Goal: Task Accomplishment & Management: Use online tool/utility

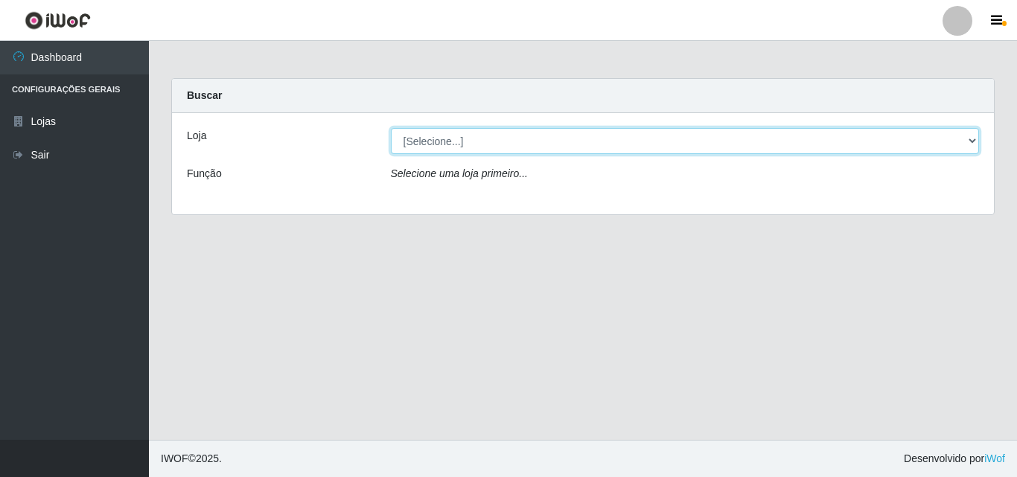
click at [528, 145] on select "[Selecione...] Iskisita Atakado - Centro de Distribuição" at bounding box center [685, 141] width 589 height 26
select select "425"
click at [391, 128] on select "[Selecione...] Iskisita Atakado - Centro de Distribuição" at bounding box center [685, 141] width 589 height 26
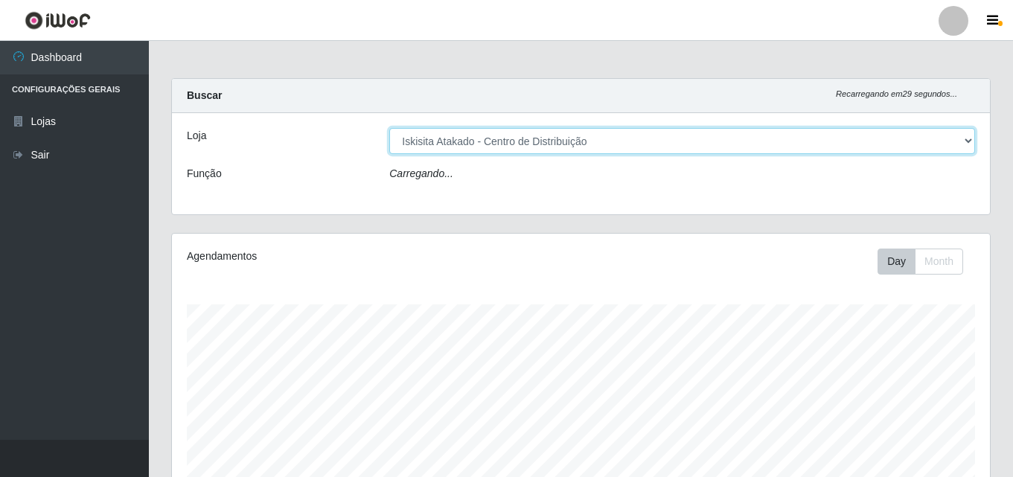
scroll to position [309, 818]
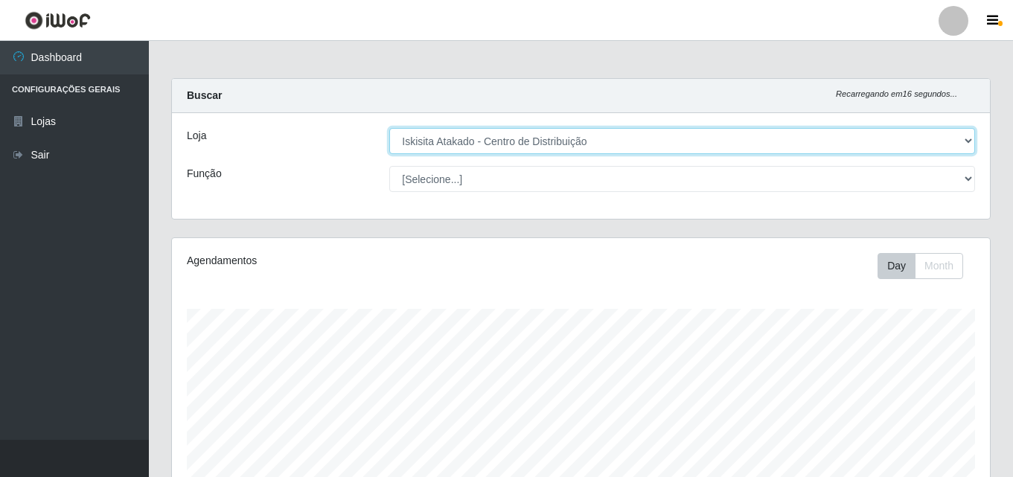
click at [570, 150] on select "[Selecione...] Iskisita Atakado - Centro de Distribuição" at bounding box center [682, 141] width 586 height 26
click at [389, 128] on select "[Selecione...] Iskisita Atakado - Centro de Distribuição" at bounding box center [682, 141] width 586 height 26
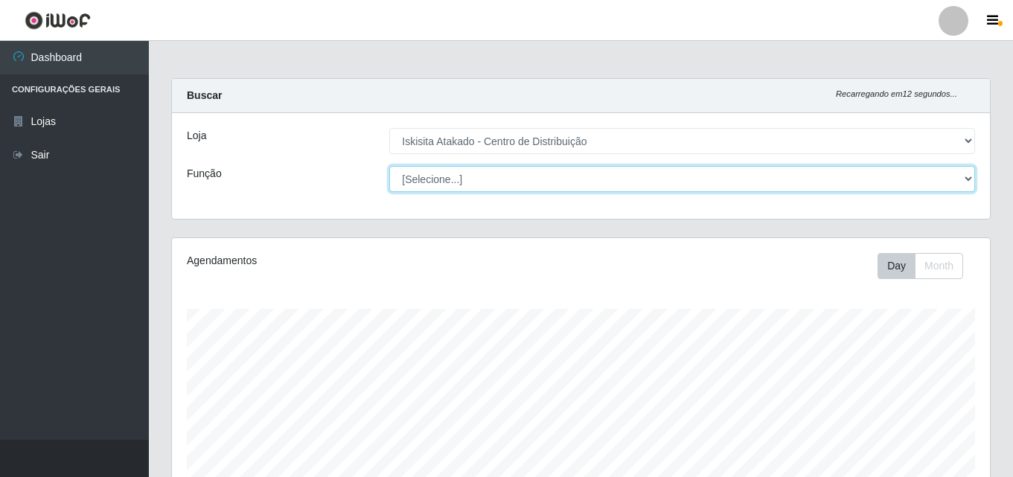
click at [462, 178] on select "[Selecione...] Auxiliar de Estoque Auxiliar de Estoque + Auxiliar de Estoque ++…" at bounding box center [682, 179] width 586 height 26
select select "75"
click at [389, 166] on select "[Selecione...] Auxiliar de Estoque Auxiliar de Estoque + Auxiliar de Estoque ++…" at bounding box center [682, 179] width 586 height 26
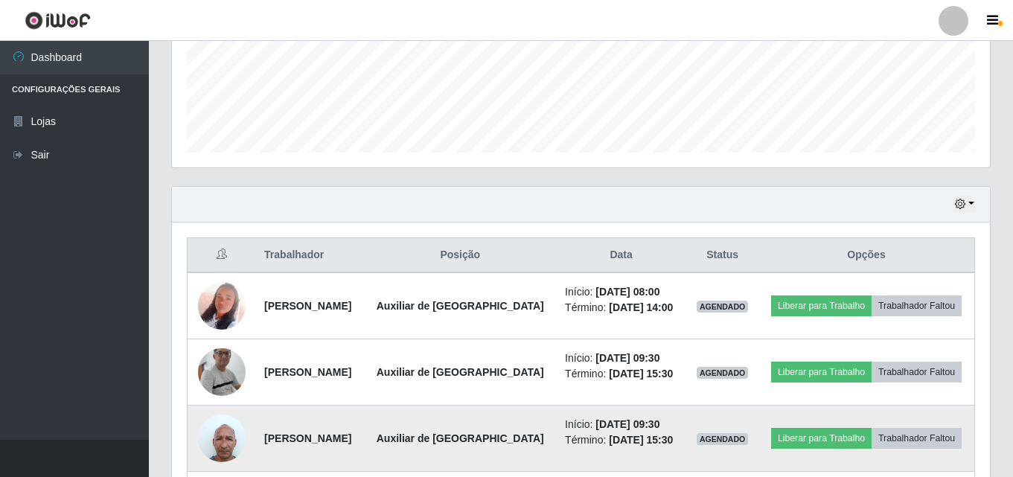
scroll to position [512, 0]
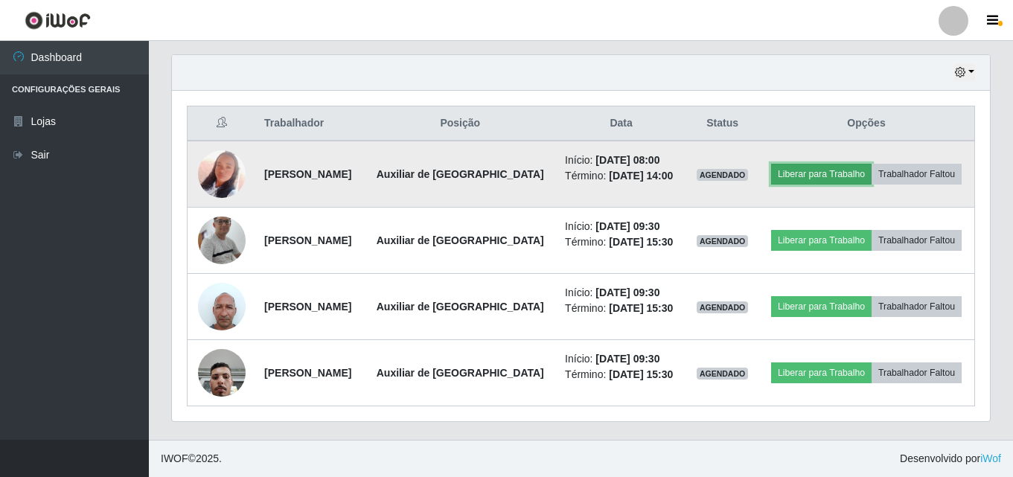
click at [851, 179] on button "Liberar para Trabalho" at bounding box center [821, 174] width 101 height 21
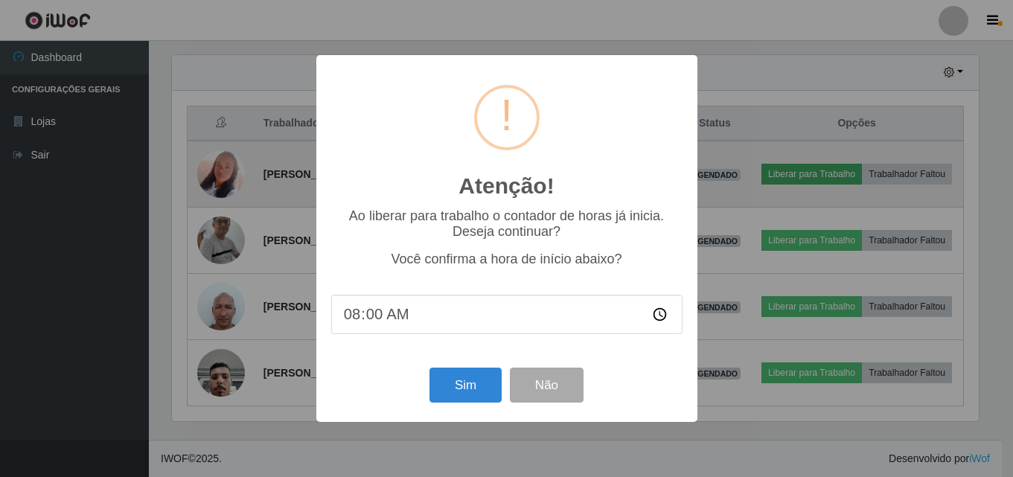
scroll to position [309, 811]
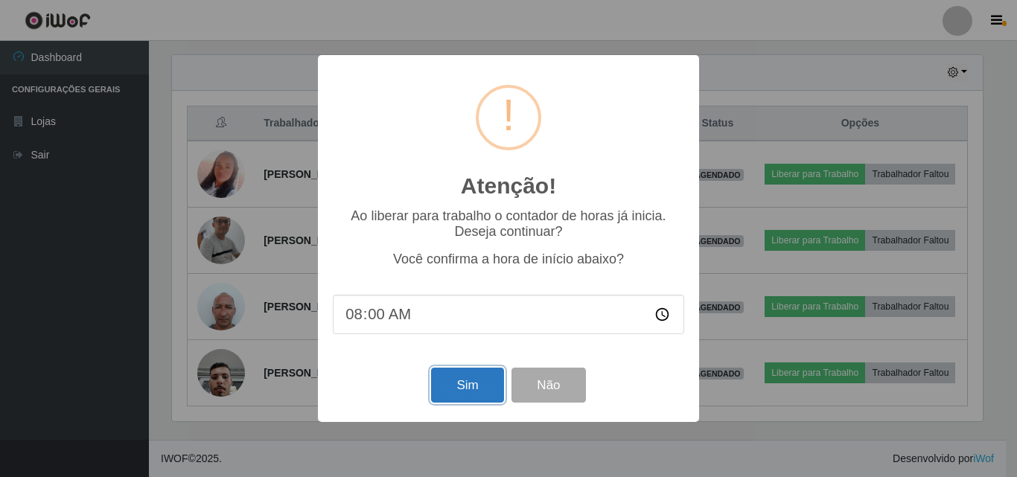
click at [484, 392] on button "Sim" at bounding box center [467, 385] width 72 height 35
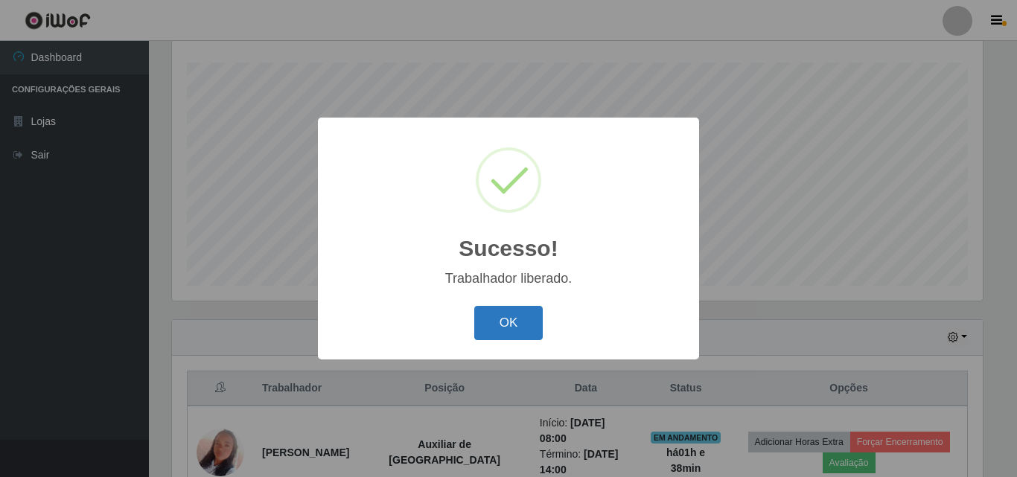
click at [523, 322] on button "OK" at bounding box center [508, 323] width 69 height 35
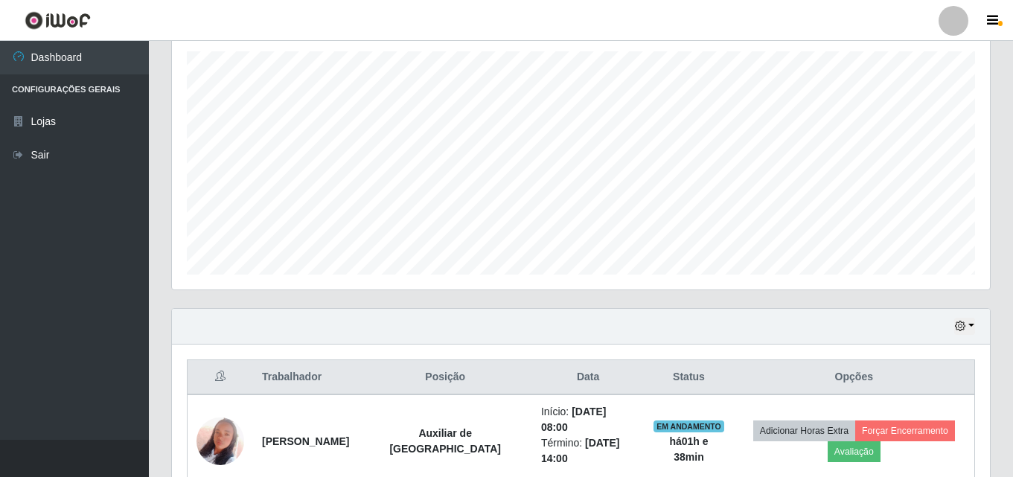
scroll to position [544, 0]
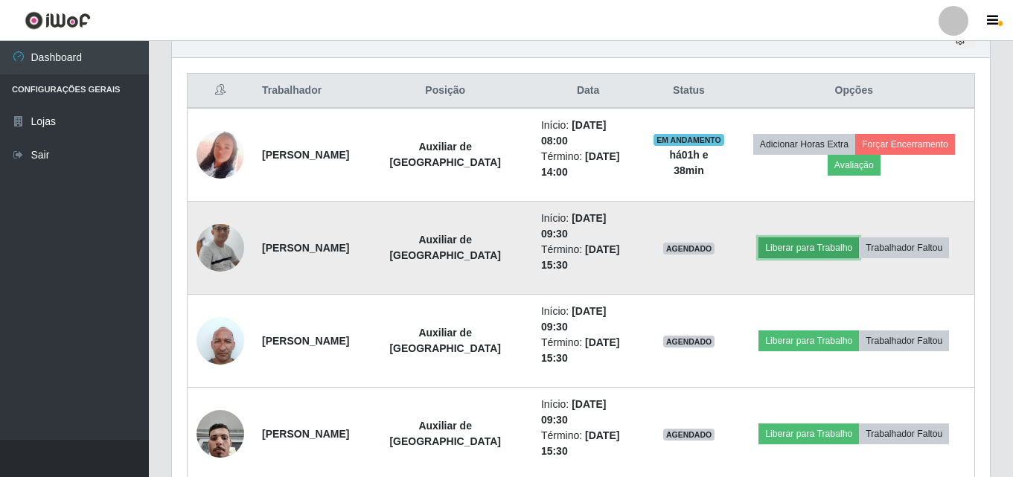
click at [818, 238] on button "Liberar para Trabalho" at bounding box center [809, 248] width 101 height 21
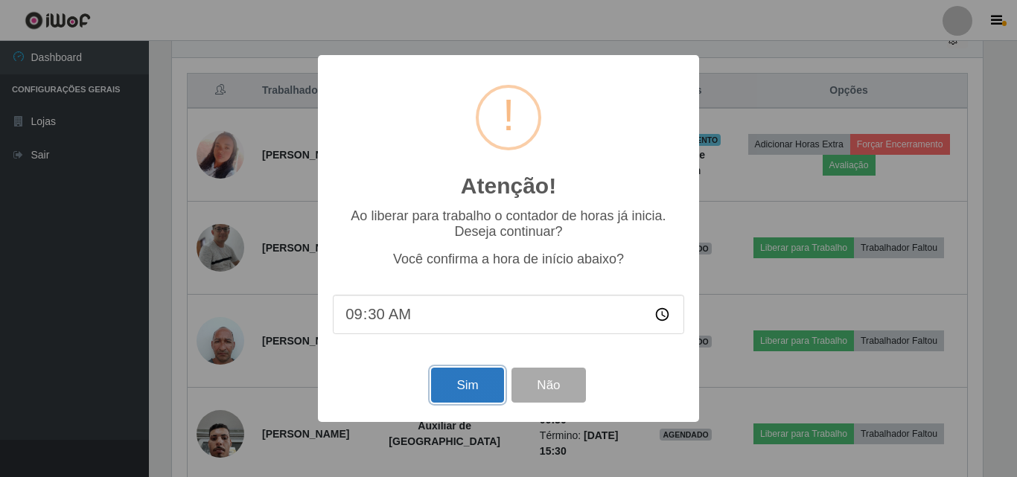
click at [474, 380] on button "Sim" at bounding box center [467, 385] width 72 height 35
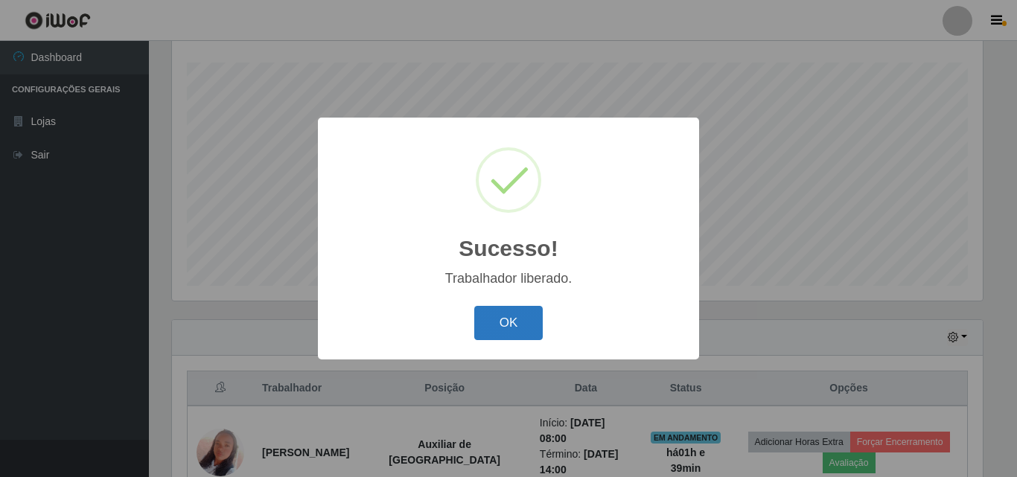
click at [506, 332] on button "OK" at bounding box center [508, 323] width 69 height 35
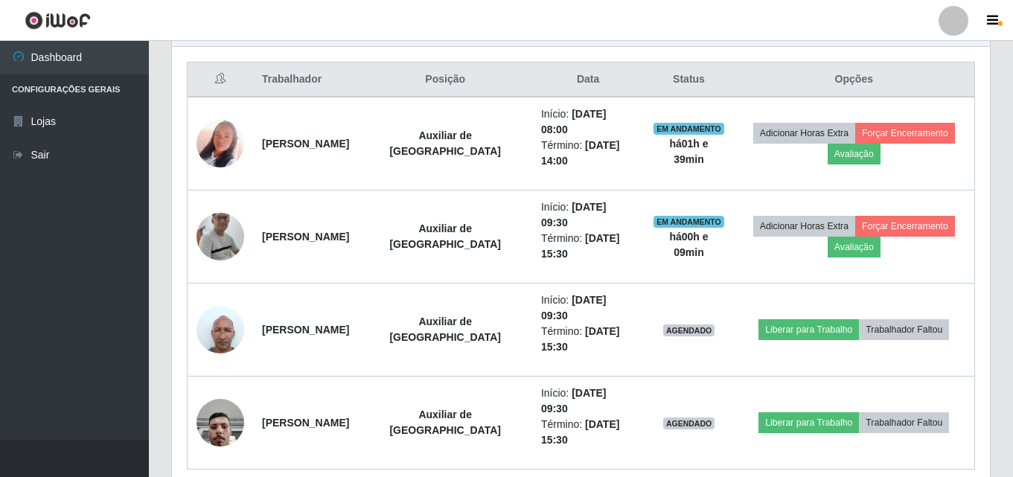
scroll to position [556, 0]
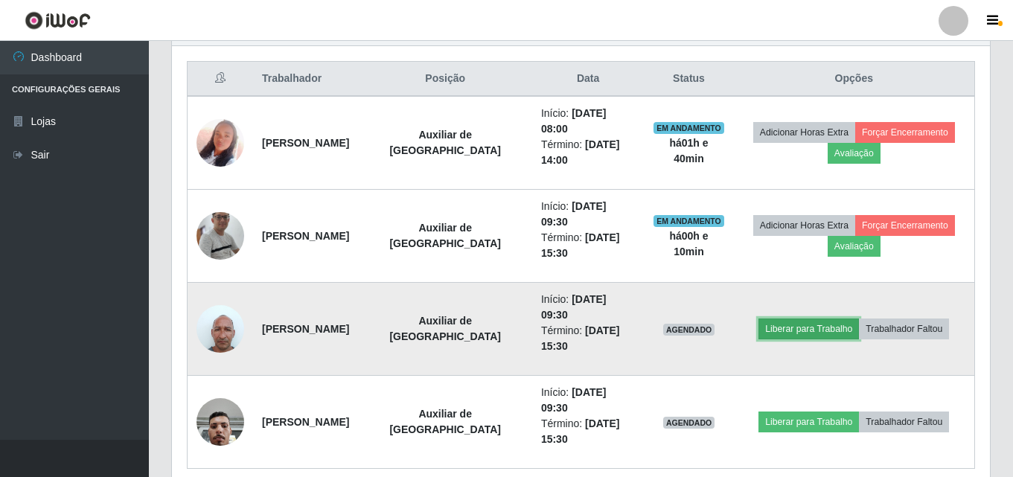
click at [787, 319] on button "Liberar para Trabalho" at bounding box center [809, 329] width 101 height 21
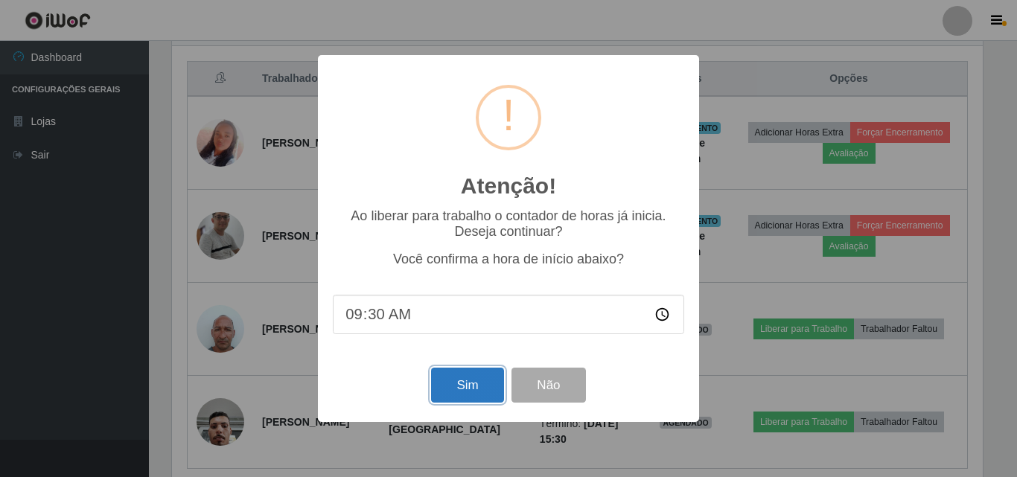
click at [477, 383] on button "Sim" at bounding box center [467, 385] width 72 height 35
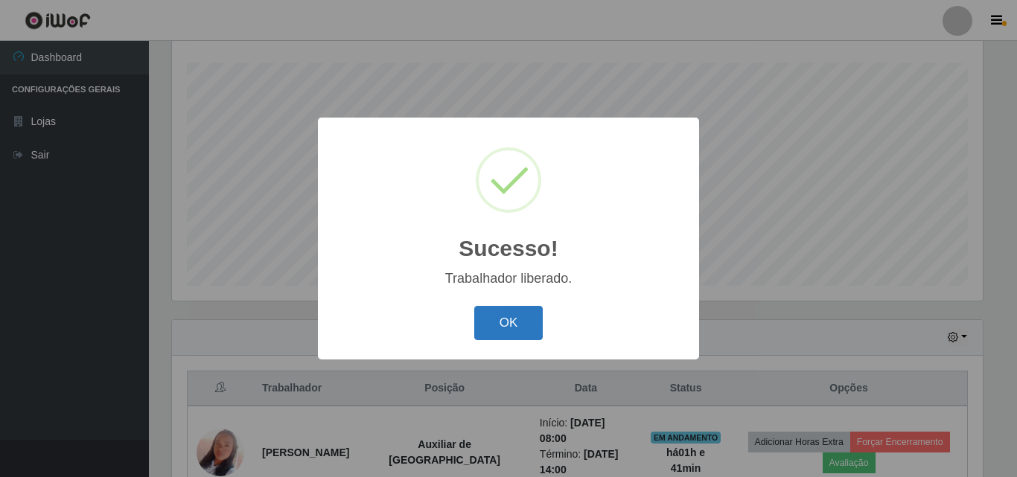
click at [489, 319] on button "OK" at bounding box center [508, 323] width 69 height 35
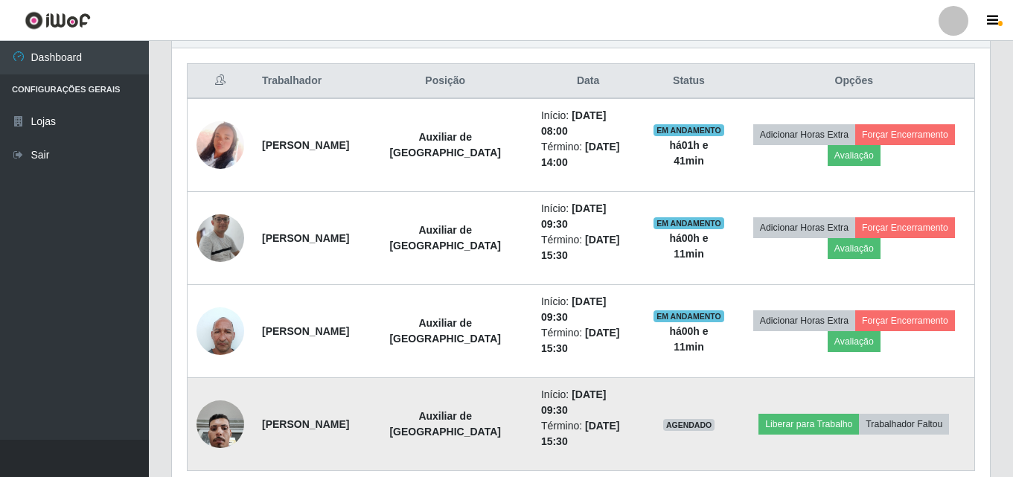
scroll to position [556, 0]
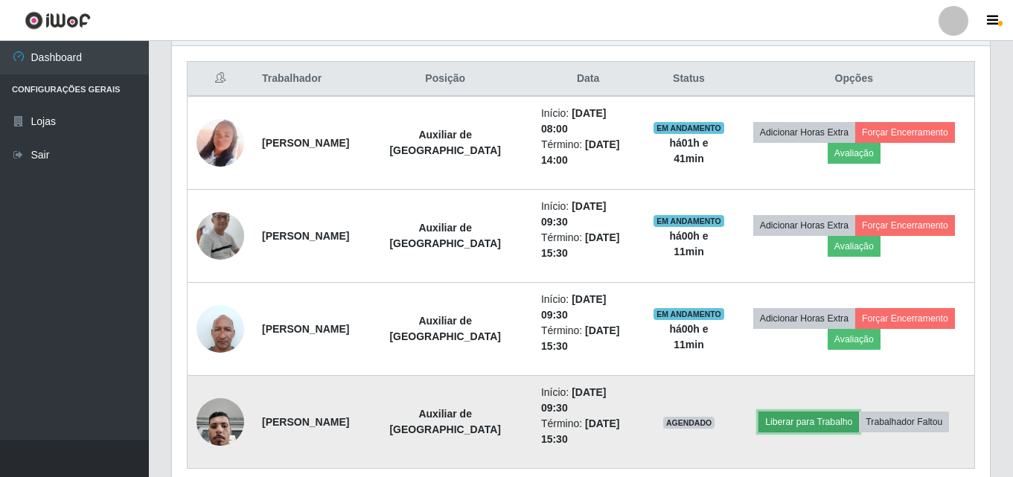
click at [797, 412] on button "Liberar para Trabalho" at bounding box center [809, 422] width 101 height 21
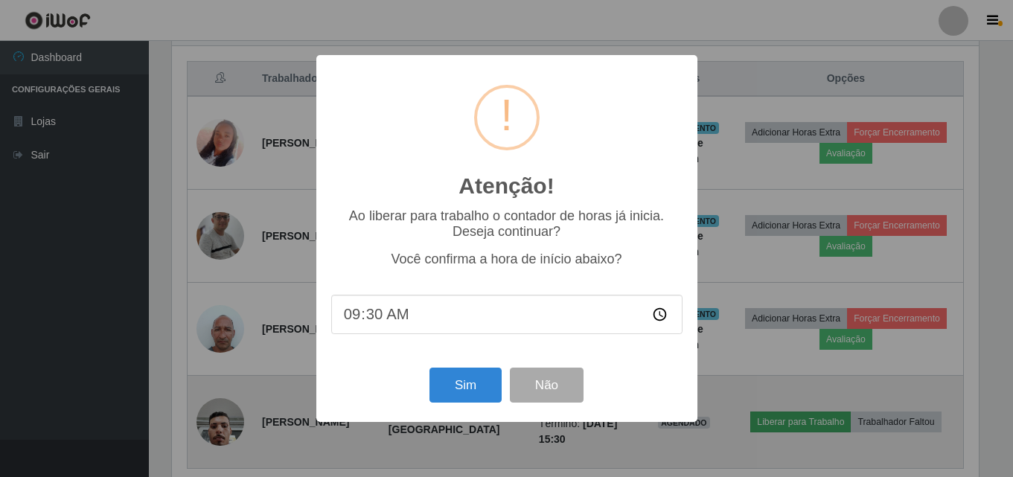
scroll to position [309, 811]
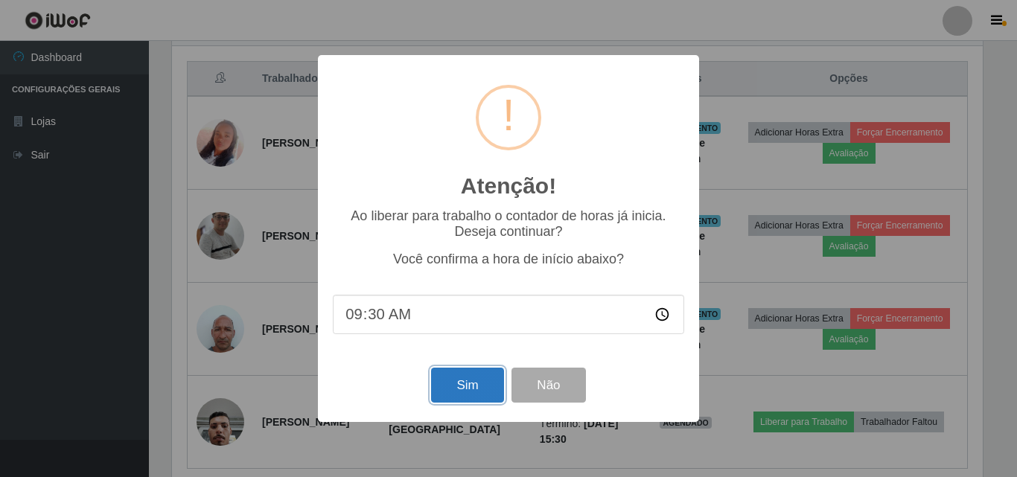
click at [485, 383] on button "Sim" at bounding box center [467, 385] width 72 height 35
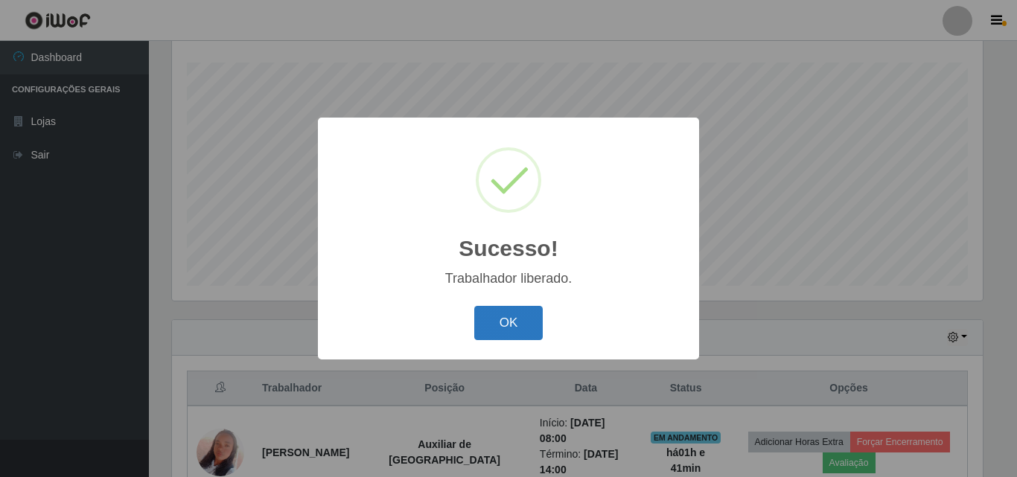
click at [512, 327] on button "OK" at bounding box center [508, 323] width 69 height 35
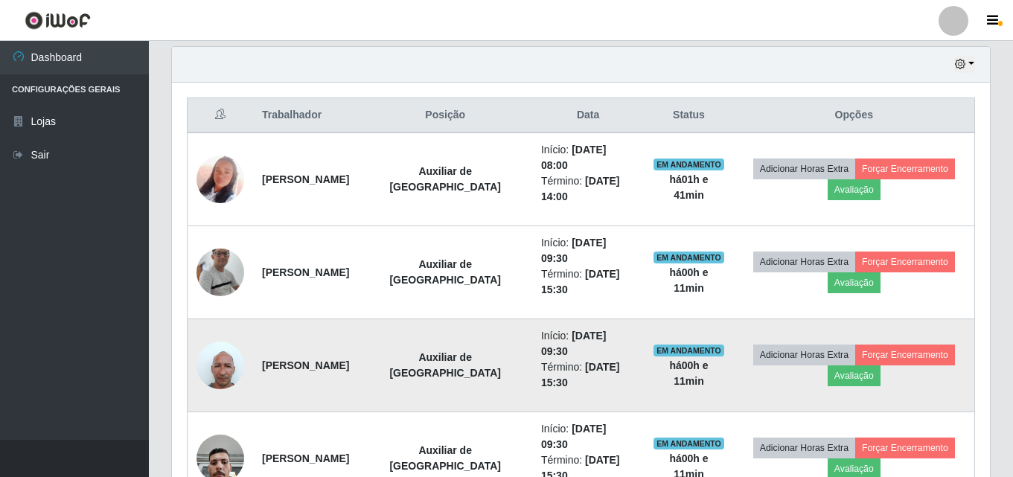
scroll to position [544, 0]
